Goal: Information Seeking & Learning: Learn about a topic

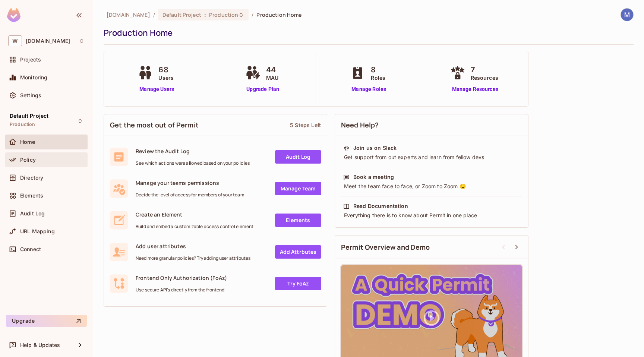
click at [26, 162] on span "Policy" at bounding box center [28, 160] width 16 height 6
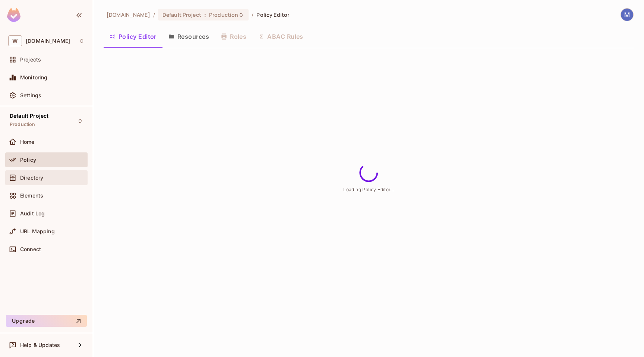
click at [31, 179] on span "Directory" at bounding box center [31, 178] width 23 height 6
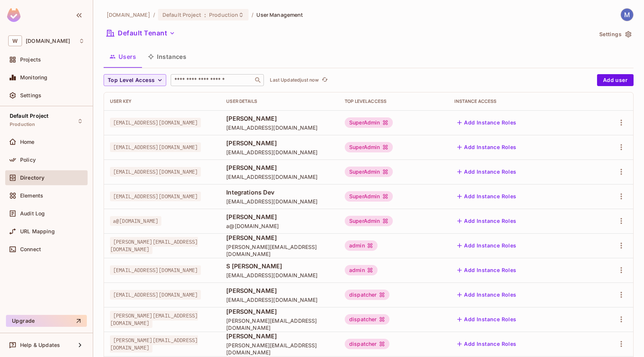
click at [209, 74] on div "​" at bounding box center [217, 80] width 93 height 12
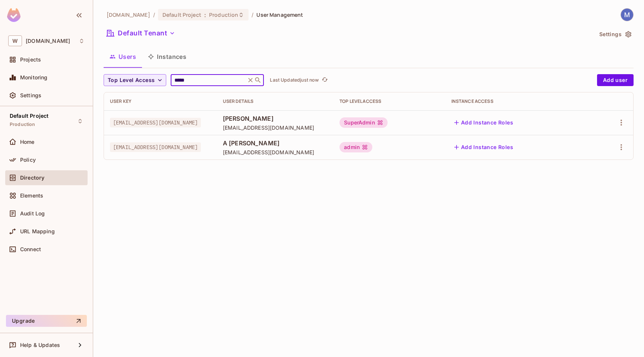
type input "*****"
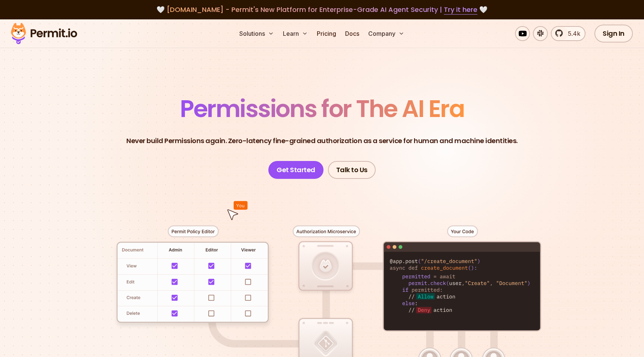
click at [51, 34] on img at bounding box center [43, 33] width 73 height 25
click at [192, 11] on span "[DOMAIN_NAME] - Permit's New Platform for Enterprise-Grade AI Agent Security | …" at bounding box center [322, 9] width 311 height 9
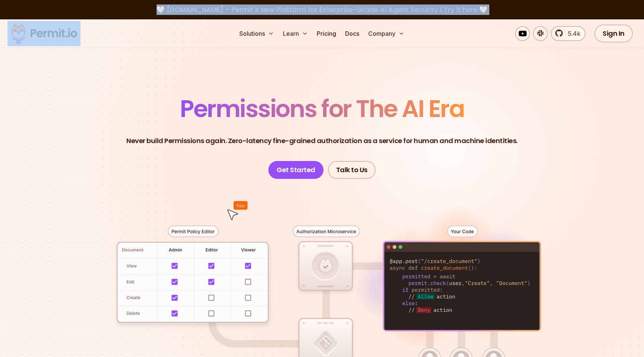
click at [192, 11] on span "[DOMAIN_NAME] - Permit's New Platform for Enterprise-Grade AI Agent Security | …" at bounding box center [322, 9] width 311 height 9
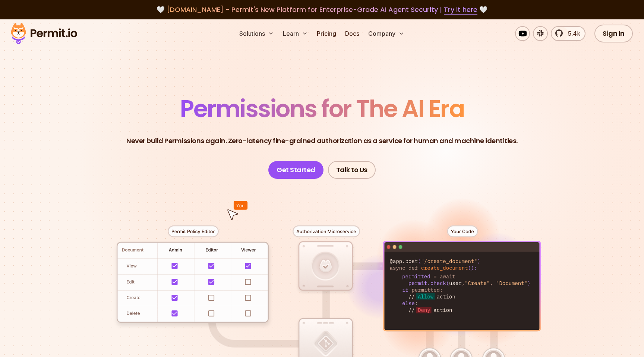
click at [218, 37] on nav "Solutions Learn Pricing Docs Company" at bounding box center [322, 33] width 210 height 15
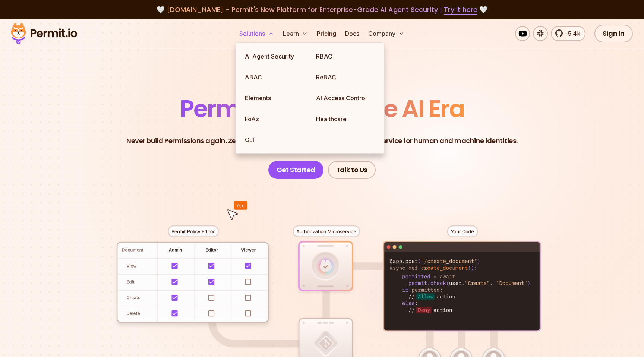
click at [258, 35] on button "Solutions" at bounding box center [256, 33] width 41 height 15
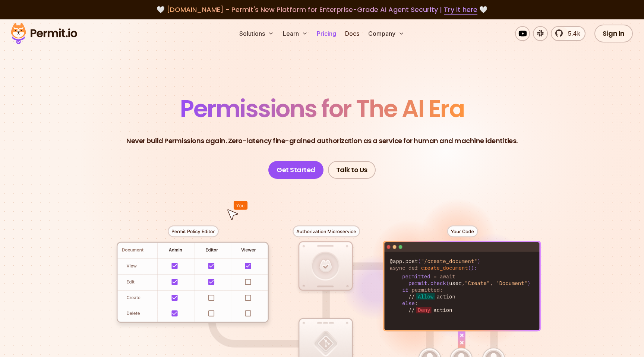
click at [332, 32] on link "Pricing" at bounding box center [326, 33] width 25 height 15
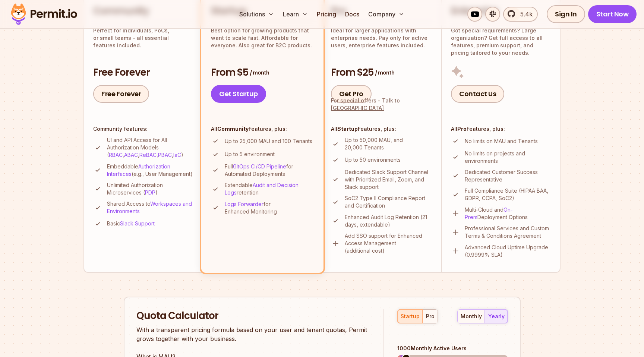
scroll to position [265, 0]
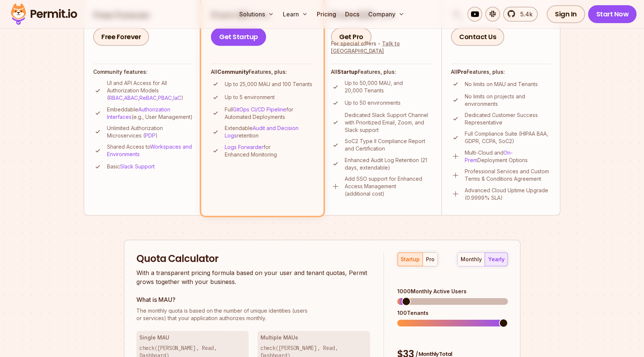
click at [356, 187] on p "Add SSO support for Enhanced Access Management (additional cost)" at bounding box center [389, 186] width 88 height 22
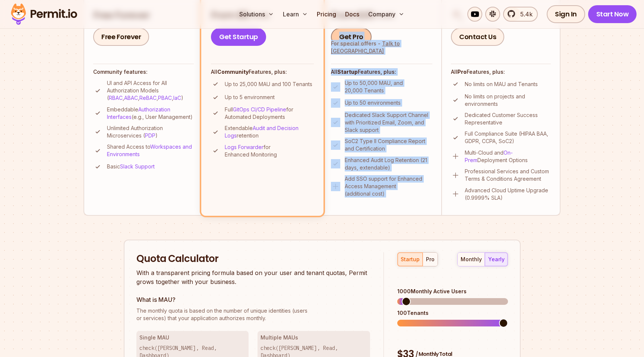
drag, startPoint x: 356, startPoint y: 187, endPoint x: 364, endPoint y: 35, distance: 151.5
click at [364, 35] on li "Pro Ideal for larger applications with enterprise needs. Pay only for active us…" at bounding box center [381, 74] width 119 height 282
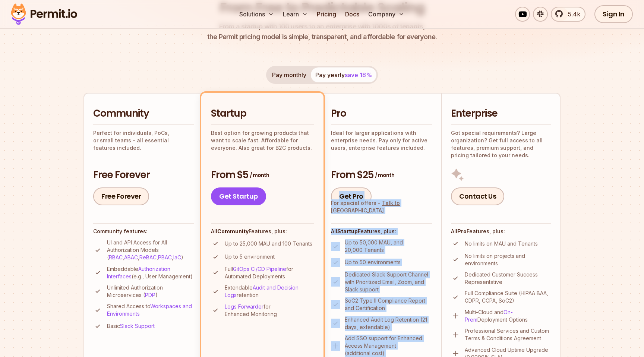
scroll to position [0, 0]
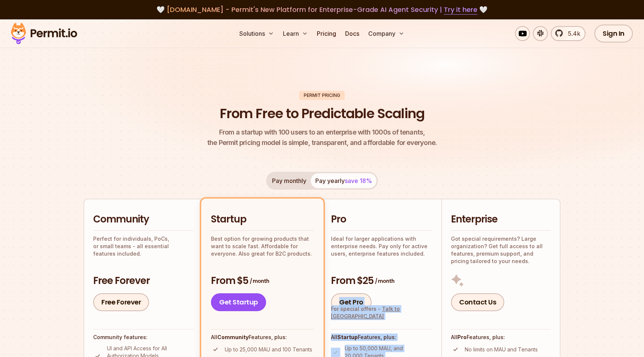
click at [55, 37] on img at bounding box center [43, 33] width 73 height 25
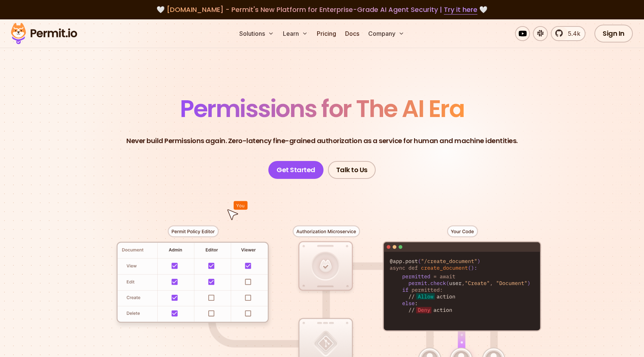
click at [169, 146] on header "Permissions for The AI Era Never build Permissions again. Zero-latency fine-gra…" at bounding box center [322, 138] width 522 height 82
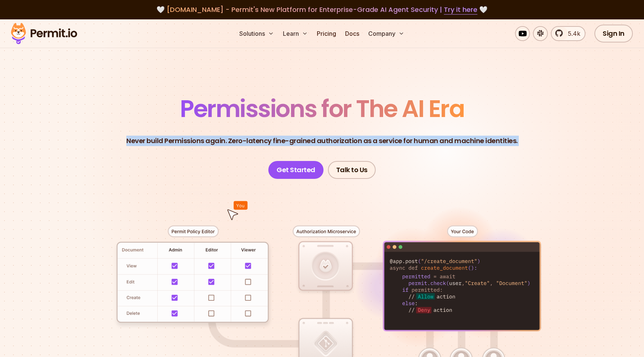
click at [169, 146] on header "Permissions for The AI Era Never build Permissions again. Zero-latency fine-gra…" at bounding box center [322, 138] width 522 height 82
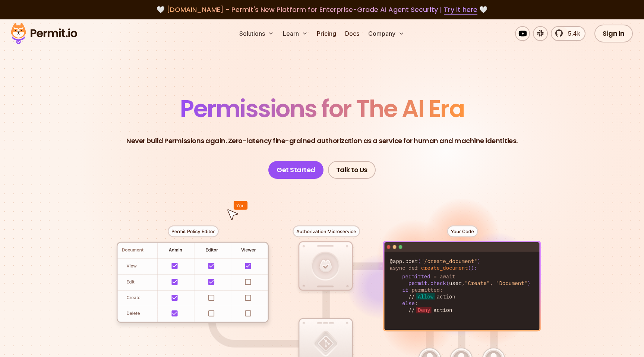
click at [206, 112] on span "Permissions for The AI Era" at bounding box center [322, 108] width 284 height 33
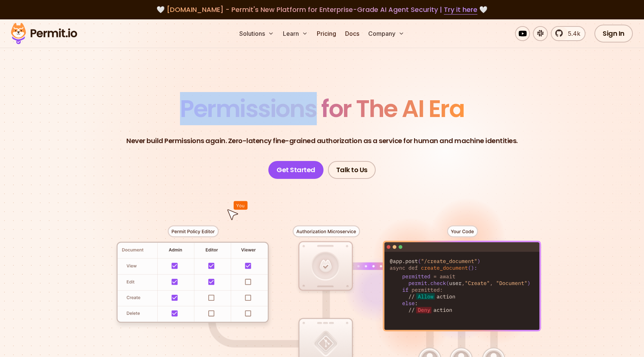
click at [206, 112] on span "Permissions for The AI Era" at bounding box center [322, 108] width 284 height 33
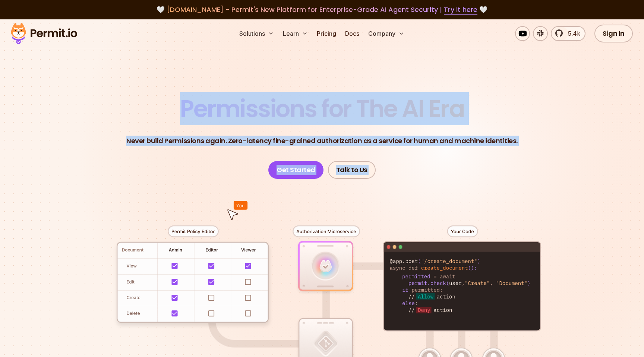
drag, startPoint x: 206, startPoint y: 112, endPoint x: 295, endPoint y: 202, distance: 126.5
click at [295, 202] on section "Permissions for The AI Era Never build Permissions again. Zero-latency fine-gra…" at bounding box center [322, 265] width 644 height 492
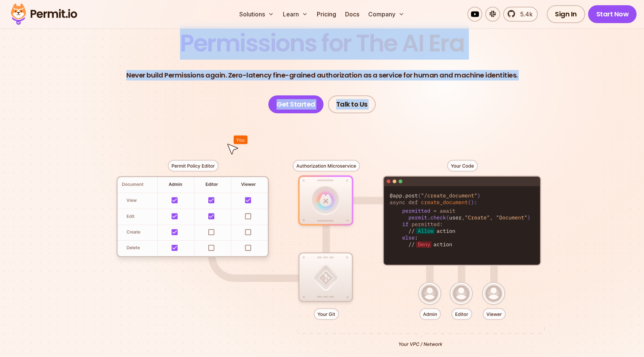
scroll to position [186, 0]
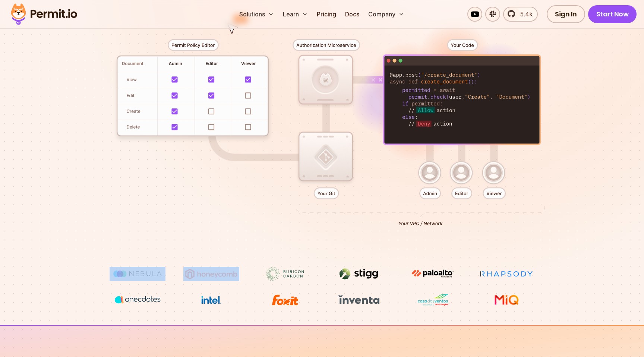
click at [248, 95] on div at bounding box center [322, 130] width 522 height 274
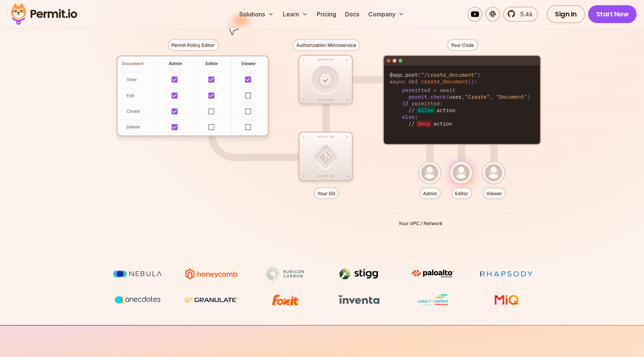
click at [409, 76] on div at bounding box center [322, 130] width 522 height 274
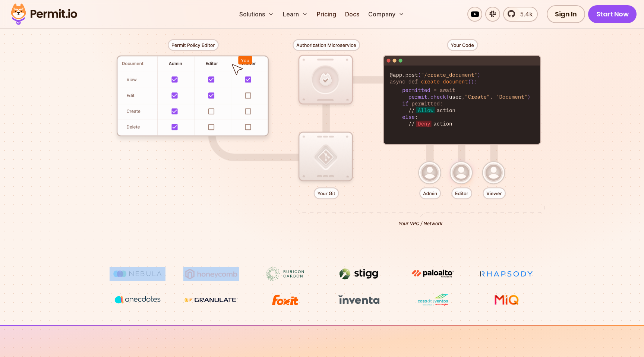
click at [409, 76] on div at bounding box center [322, 130] width 522 height 274
drag, startPoint x: 409, startPoint y: 76, endPoint x: 432, endPoint y: 156, distance: 83.3
click at [433, 156] on div at bounding box center [322, 130] width 522 height 274
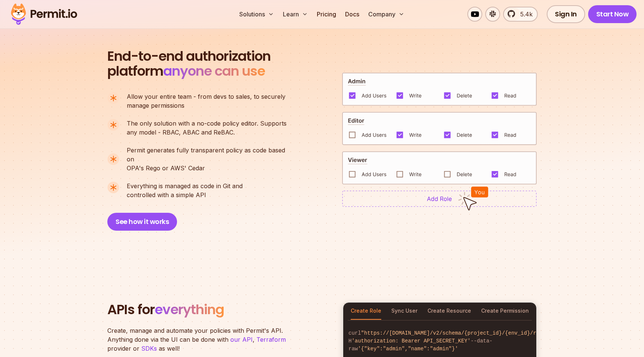
scroll to position [508, 0]
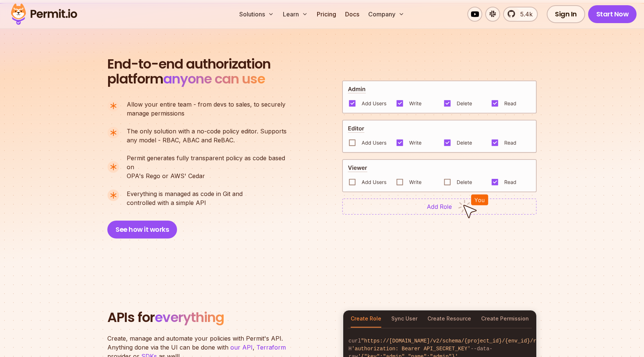
click at [229, 67] on span "End-to-end authorization" at bounding box center [188, 64] width 163 height 15
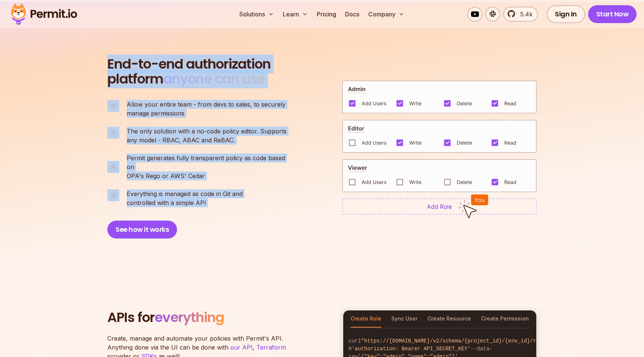
drag, startPoint x: 229, startPoint y: 67, endPoint x: 228, endPoint y: 196, distance: 129.3
click at [228, 196] on div "End-to-end authorization platform anyone can use A no-code authorization platfo…" at bounding box center [200, 148] width 186 height 182
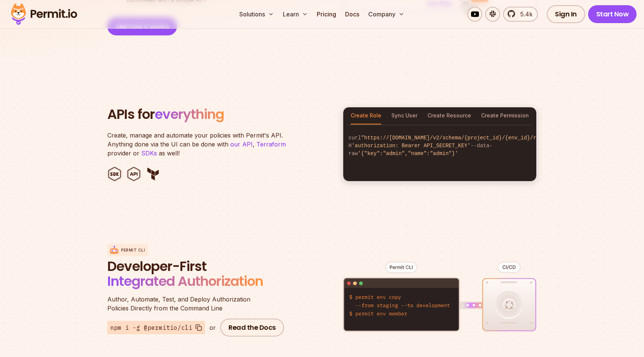
click at [213, 108] on span "everything" at bounding box center [189, 114] width 69 height 19
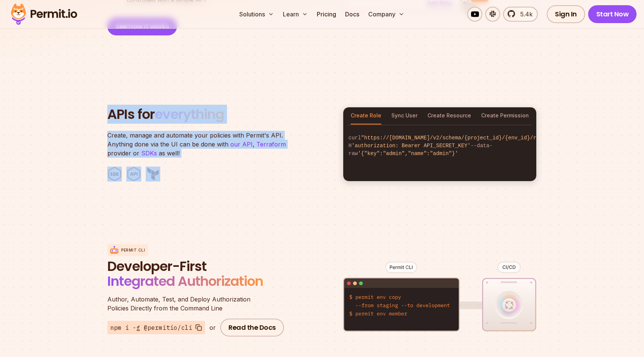
drag, startPoint x: 213, startPoint y: 108, endPoint x: 213, endPoint y: 156, distance: 47.7
click at [213, 156] on header "APIs for everything Create, manage and automate your policies with Permit's API…" at bounding box center [220, 144] width 227 height 75
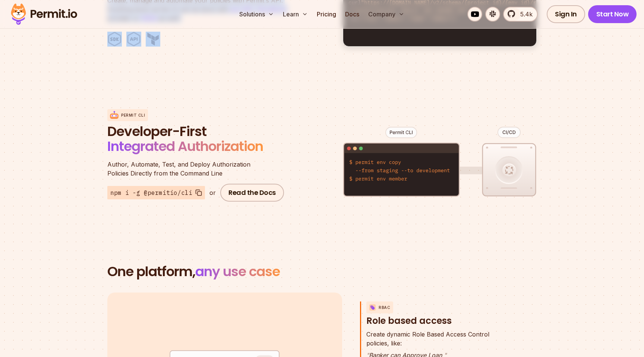
scroll to position [872, 0]
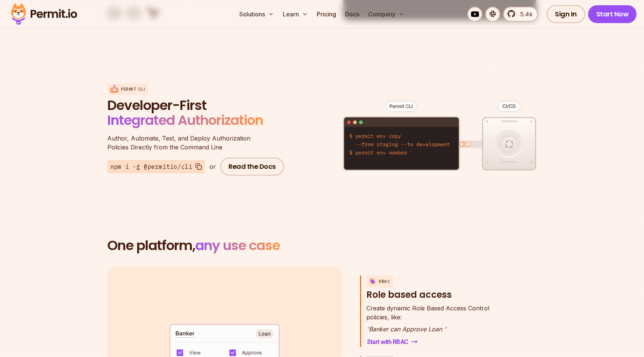
click at [174, 111] on span "Integrated Authorization" at bounding box center [185, 120] width 156 height 19
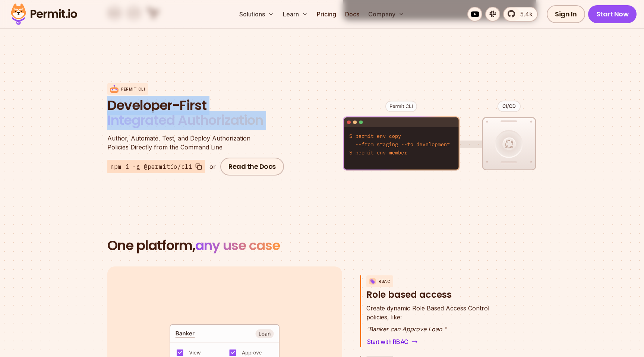
drag, startPoint x: 174, startPoint y: 104, endPoint x: 177, endPoint y: 94, distance: 10.6
click at [177, 98] on span "Developer-First Integrated Authorization" at bounding box center [196, 114] width 179 height 32
click at [177, 98] on span "Developer-First" at bounding box center [196, 105] width 179 height 15
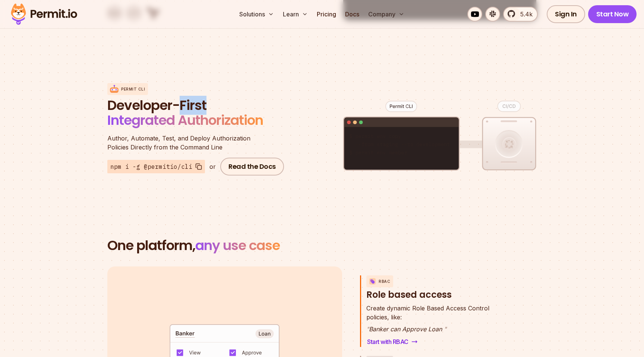
click at [177, 98] on span "Developer-First" at bounding box center [196, 105] width 179 height 15
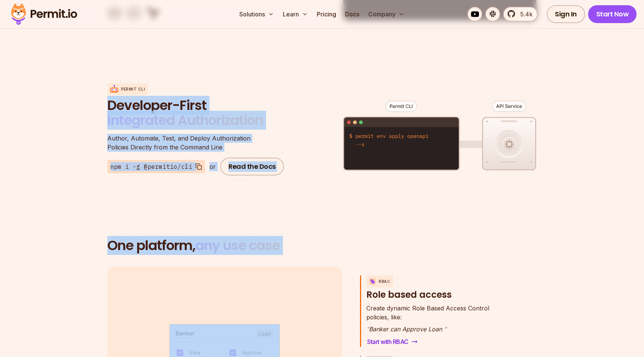
drag, startPoint x: 177, startPoint y: 94, endPoint x: 252, endPoint y: 257, distance: 179.2
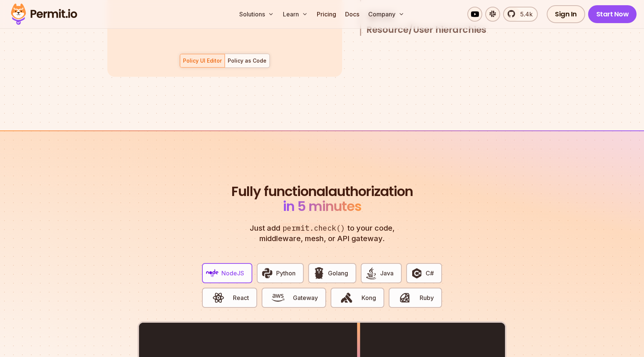
scroll to position [1260, 0]
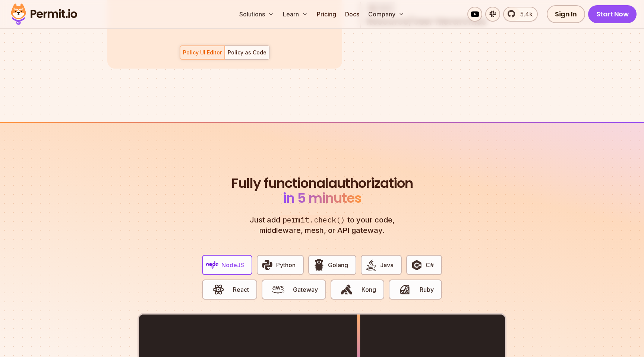
click at [303, 178] on span "Fully functional" at bounding box center [279, 183] width 97 height 15
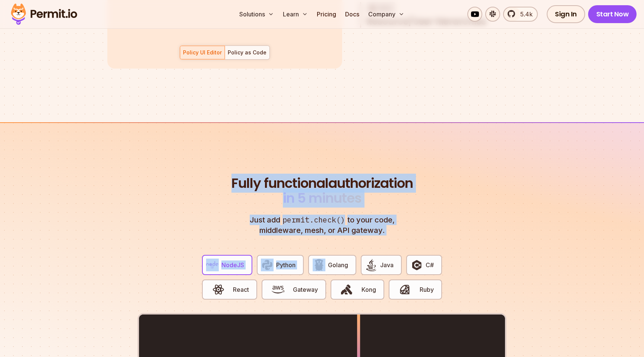
drag, startPoint x: 303, startPoint y: 178, endPoint x: 329, endPoint y: 235, distance: 63.3
click at [329, 235] on div "Fully functional authorization in 5 minutes Just add permit.check() to your cod…" at bounding box center [321, 364] width 369 height 376
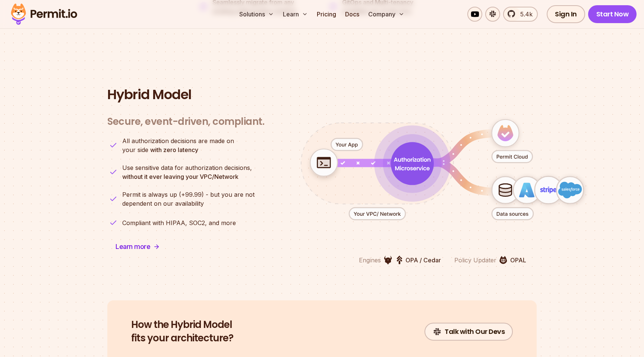
scroll to position [1804, 0]
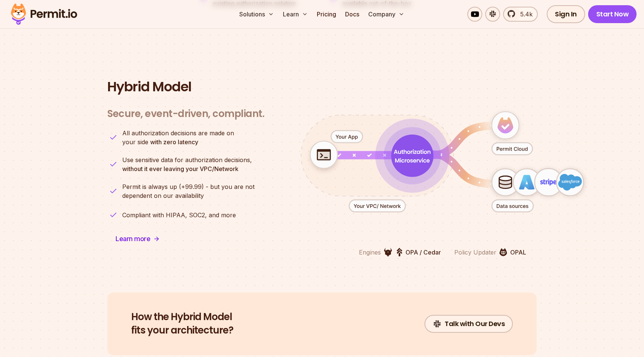
click at [143, 79] on h2 "Hybrid Model" at bounding box center [321, 86] width 429 height 15
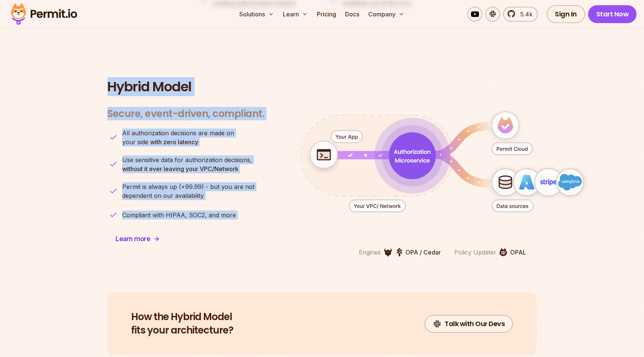
drag, startPoint x: 143, startPoint y: 78, endPoint x: 197, endPoint y: 196, distance: 130.5
click at [197, 196] on div "Hybrid Model Secure, event-driven, compliant. Engines OPA / Cedar Policy Update…" at bounding box center [321, 167] width 429 height 177
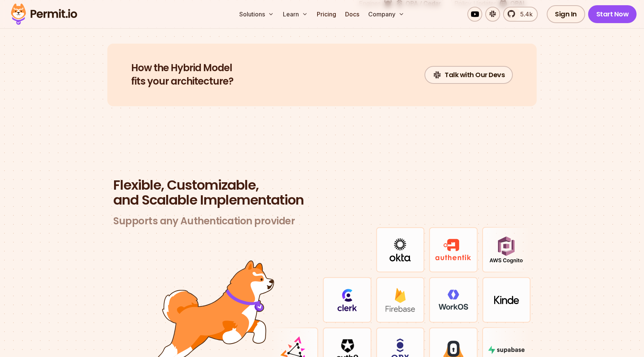
scroll to position [2053, 0]
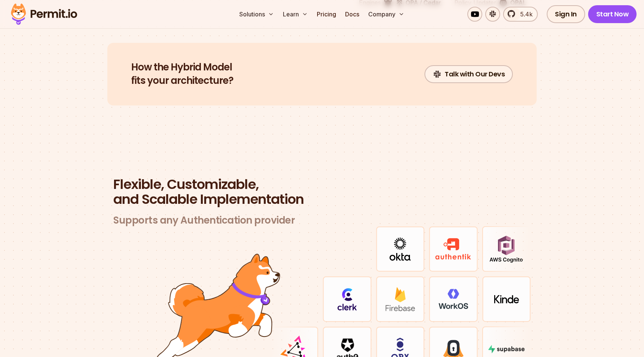
click at [197, 181] on h2 "Flexible, Customizable, and Scalable Implementation" at bounding box center [321, 192] width 417 height 30
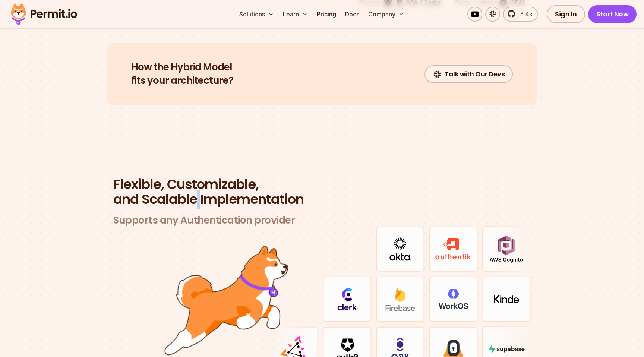
click at [197, 181] on h2 "Flexible, Customizable, and Scalable Implementation" at bounding box center [321, 192] width 417 height 30
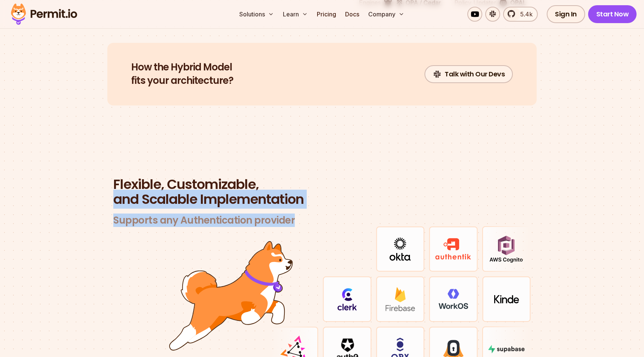
drag, startPoint x: 197, startPoint y: 181, endPoint x: 197, endPoint y: 215, distance: 34.6
click at [197, 215] on header "Flexible, Customizable, and Scalable Implementation Supports any Authentication…" at bounding box center [321, 202] width 417 height 50
click at [197, 215] on h3 "Supports any Authentication provider" at bounding box center [321, 220] width 417 height 12
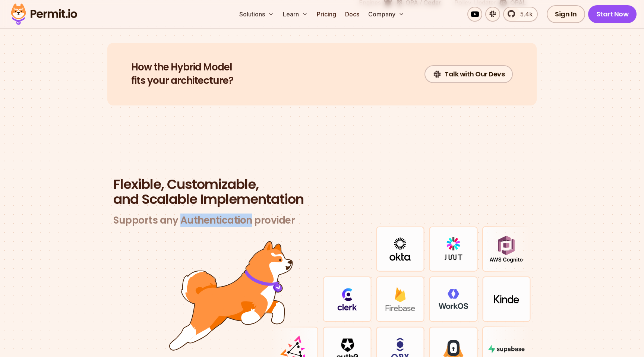
click at [197, 215] on h3 "Supports any Authentication provider" at bounding box center [321, 220] width 417 height 12
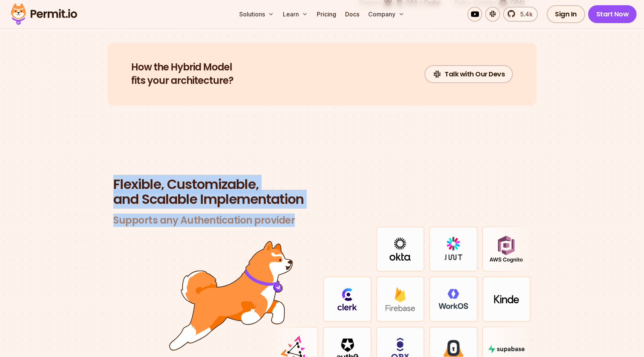
drag, startPoint x: 197, startPoint y: 215, endPoint x: 197, endPoint y: 170, distance: 45.1
click at [197, 177] on header "Flexible, Customizable, and Scalable Implementation Supports any Authentication…" at bounding box center [321, 202] width 417 height 50
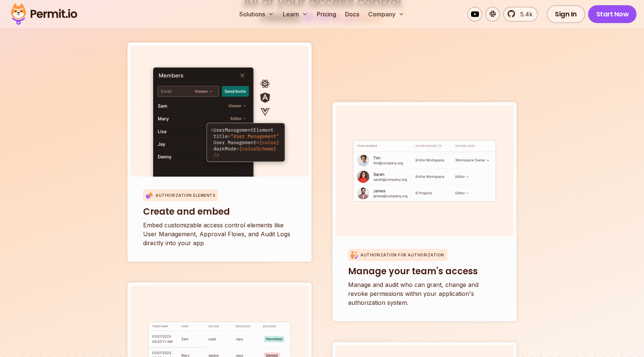
scroll to position [2523, 0]
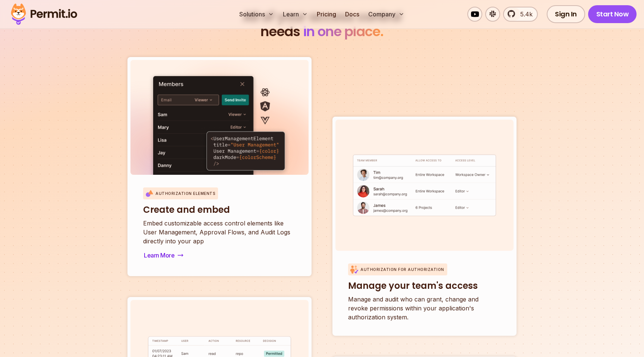
click at [197, 128] on img at bounding box center [219, 133] width 143 height 122
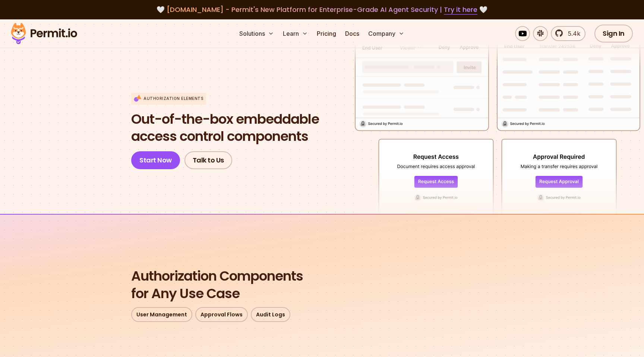
click at [33, 29] on img at bounding box center [43, 33] width 73 height 25
